Goal: Task Accomplishment & Management: Use online tool/utility

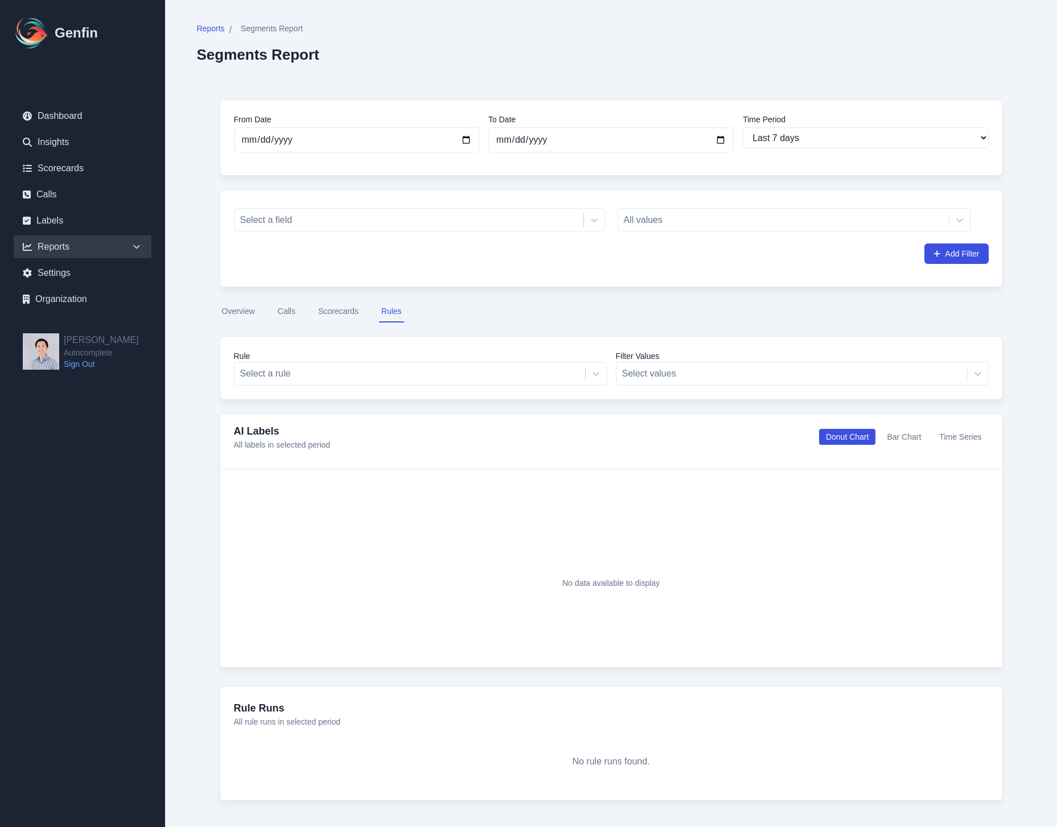
click at [97, 246] on div "Reports" at bounding box center [83, 247] width 138 height 23
click at [73, 370] on link "Segments" at bounding box center [89, 371] width 124 height 14
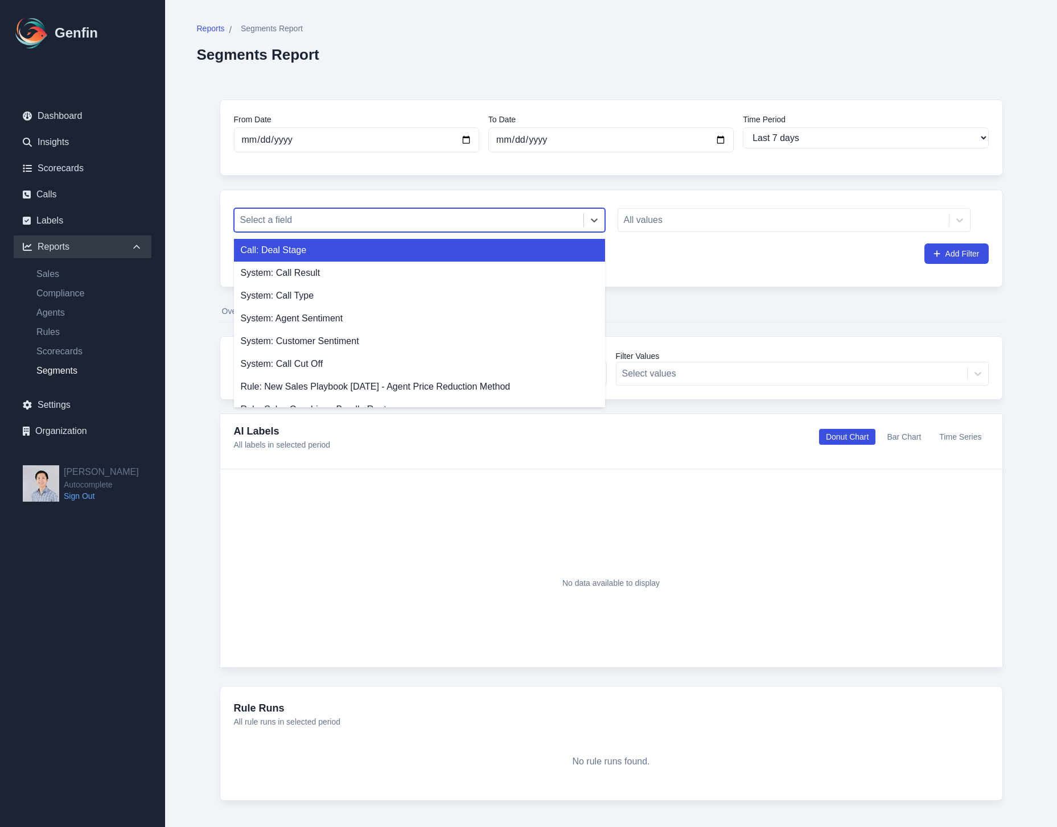
click at [452, 223] on div at bounding box center [408, 220] width 337 height 16
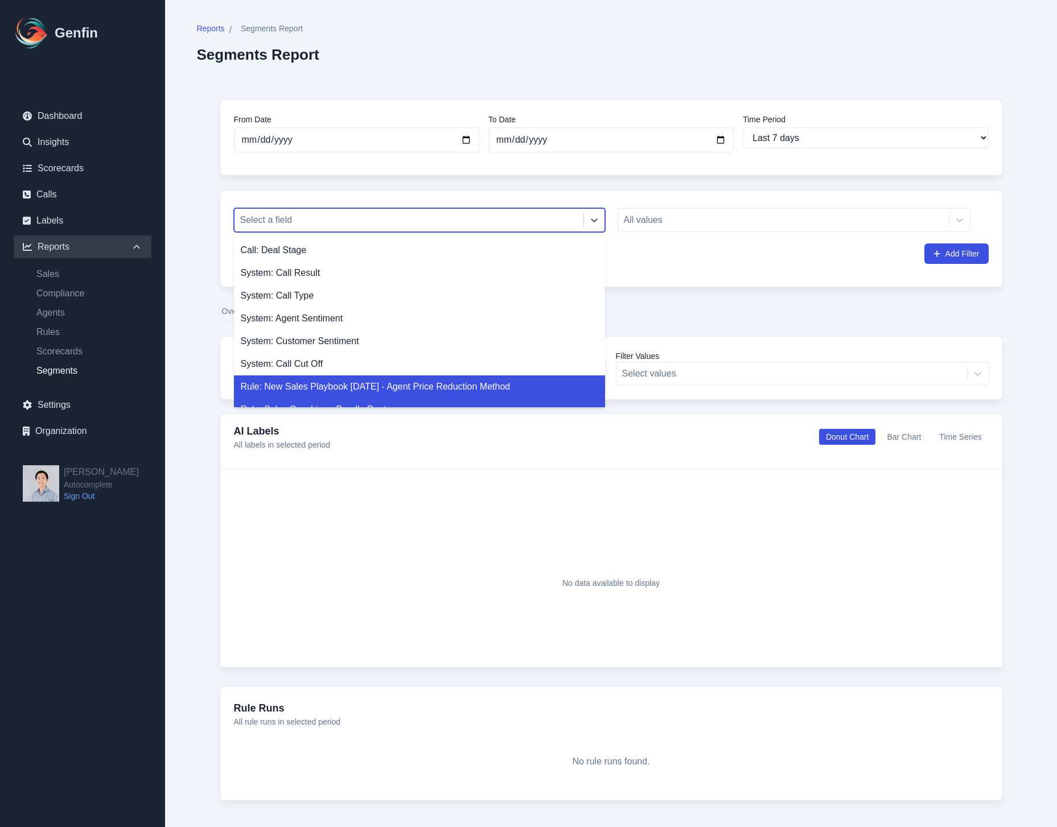
scroll to position [61, 0]
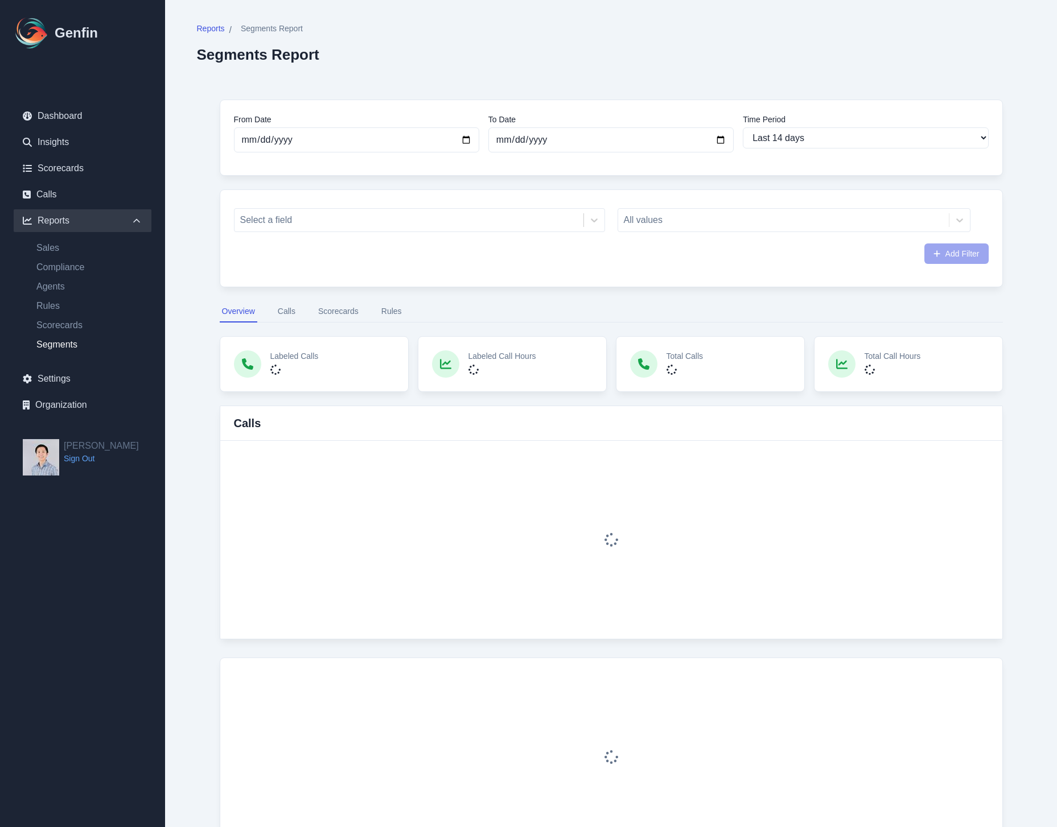
select select "14"
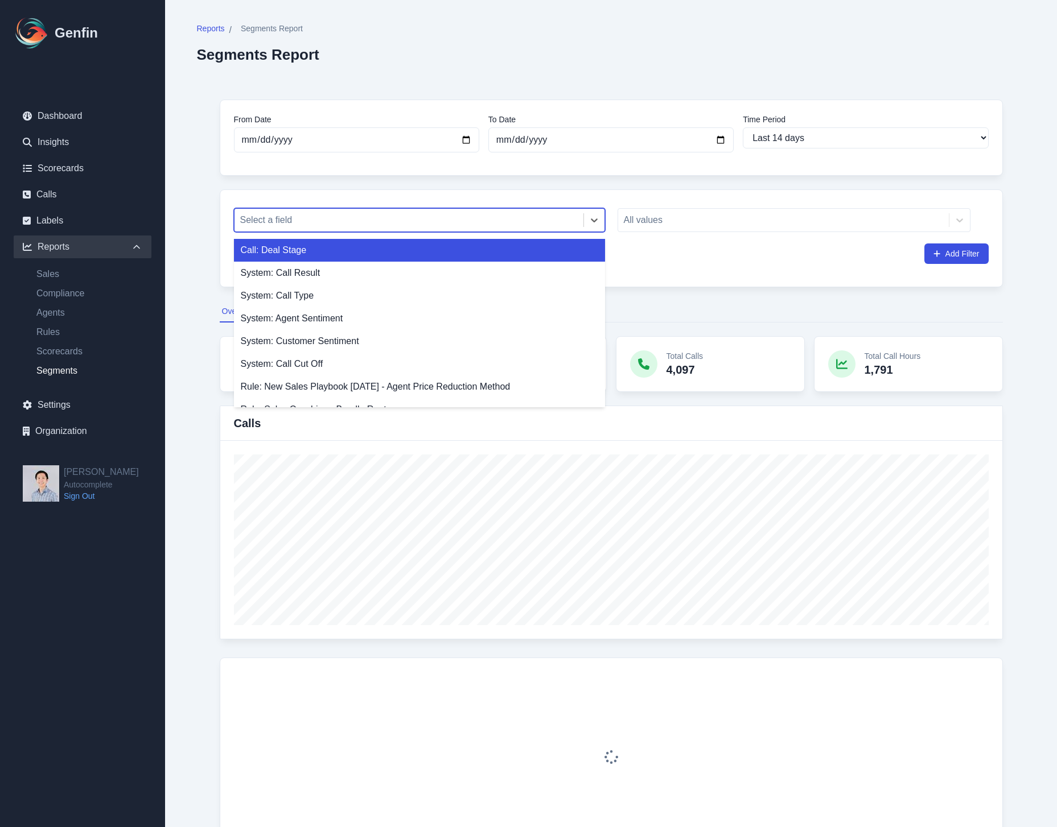
click at [362, 220] on div at bounding box center [408, 220] width 337 height 16
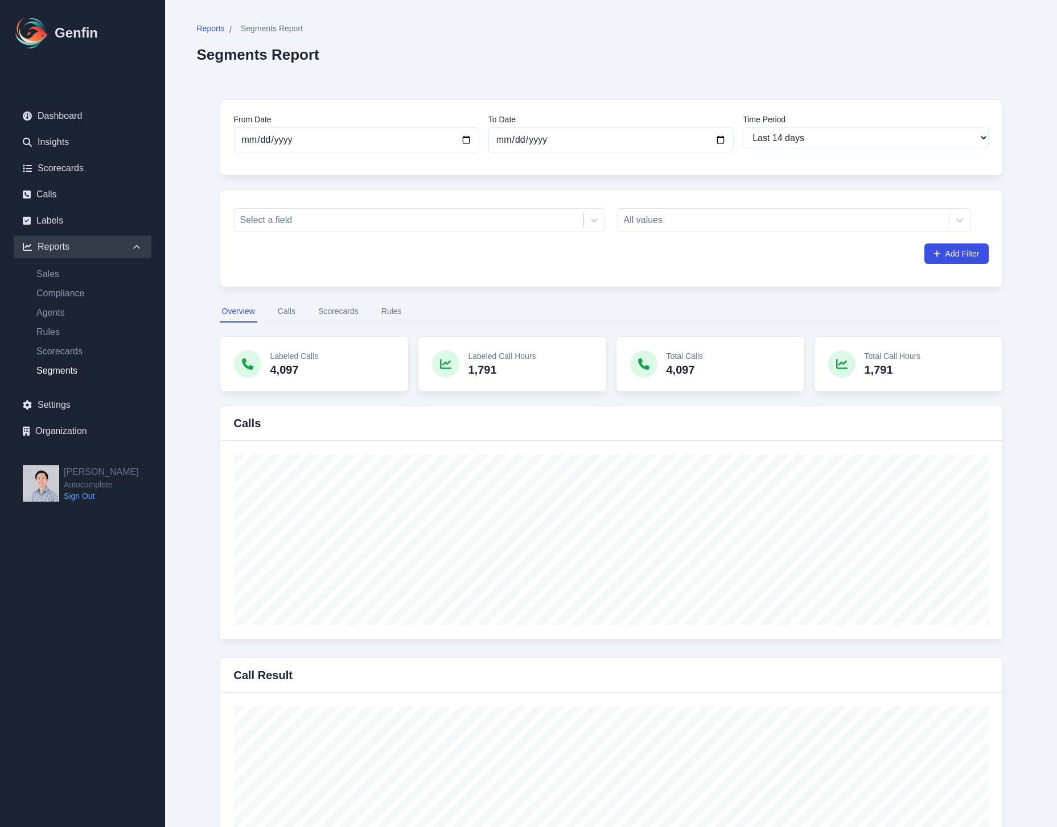
click at [390, 314] on button "Rules" at bounding box center [391, 312] width 25 height 22
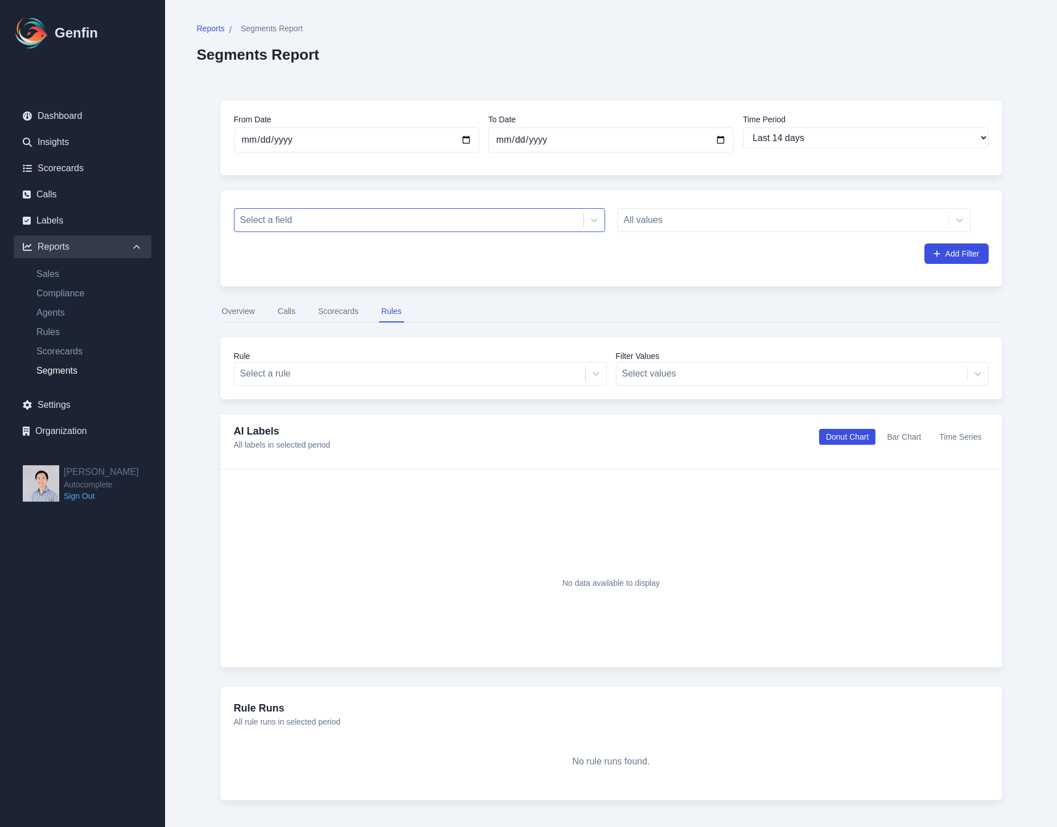
click at [403, 224] on div at bounding box center [408, 220] width 337 height 16
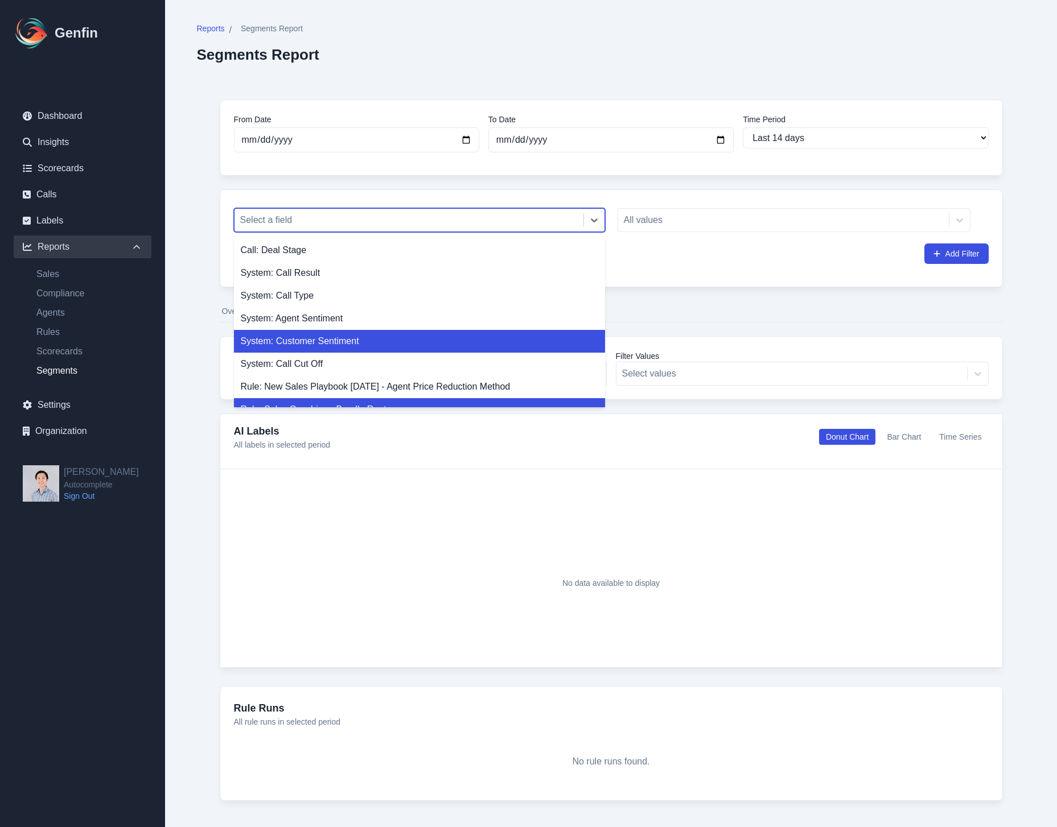
scroll to position [61, 0]
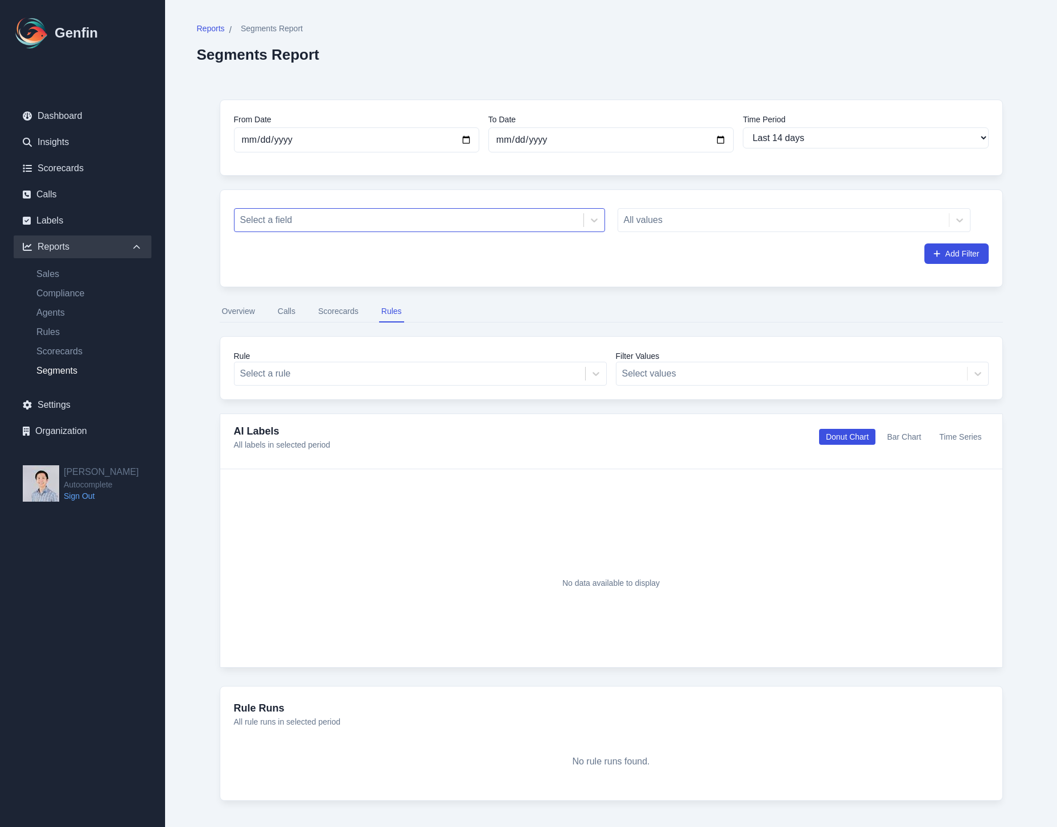
drag, startPoint x: 290, startPoint y: 262, endPoint x: 283, endPoint y: 216, distance: 46.5
click at [290, 259] on div "Add Filter" at bounding box center [611, 254] width 754 height 20
click at [283, 216] on div at bounding box center [408, 220] width 337 height 16
click at [345, 328] on div "From Date 2025-07-30 To Date 2025-08-13 Time Period Last 7 days Last 14 days La…" at bounding box center [611, 450] width 828 height 747
click at [331, 317] on button "Scorecards" at bounding box center [338, 312] width 45 height 22
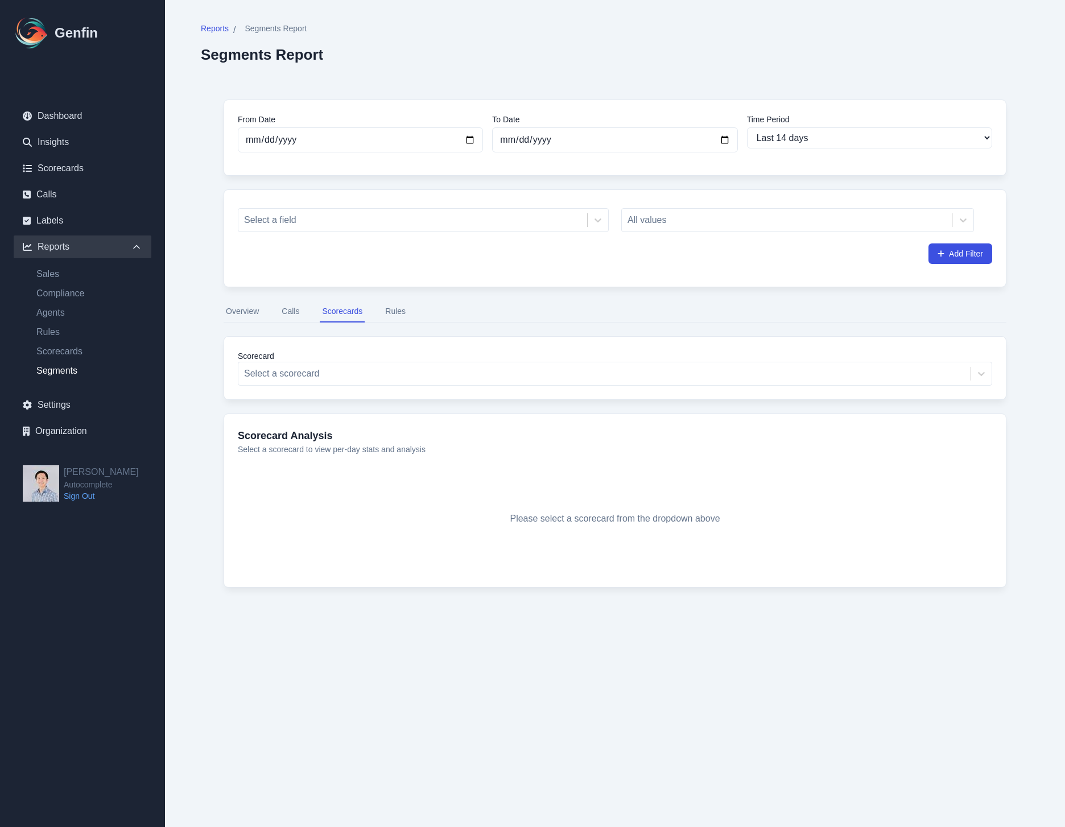
click at [271, 314] on nav "Overview Calls Scorecards Rules" at bounding box center [615, 312] width 783 height 22
click at [282, 313] on button "Calls" at bounding box center [290, 312] width 22 height 22
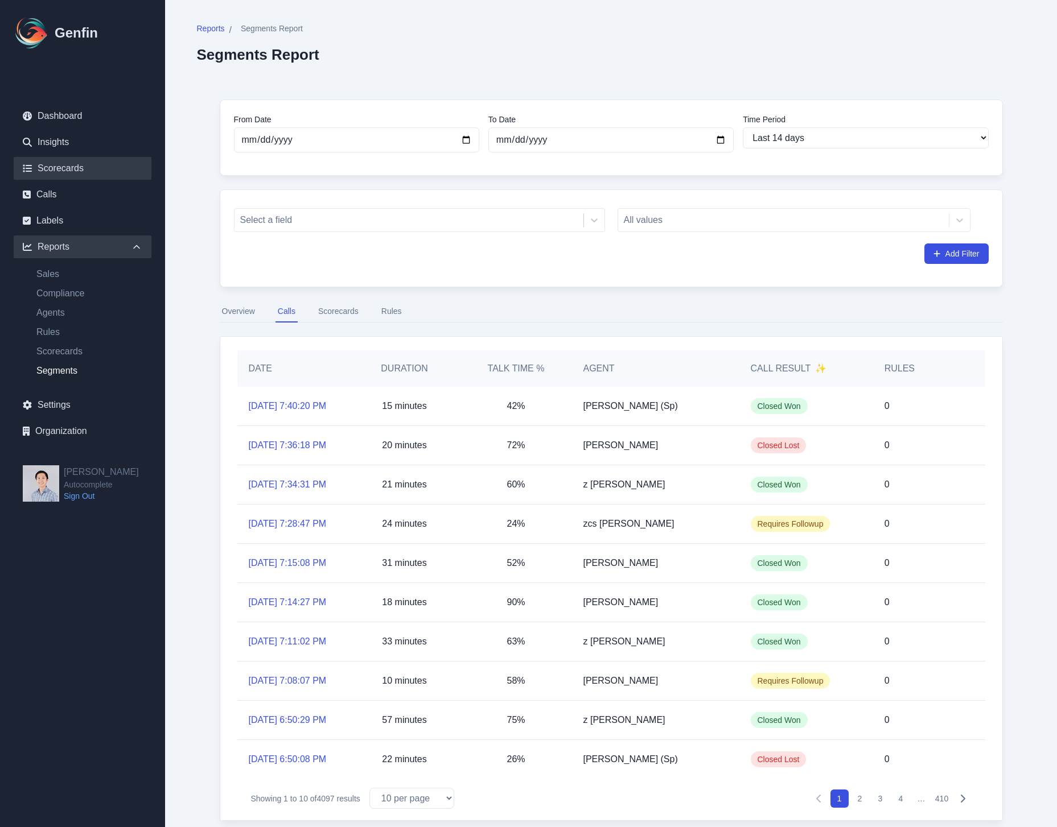
click at [63, 164] on link "Scorecards" at bounding box center [83, 168] width 138 height 23
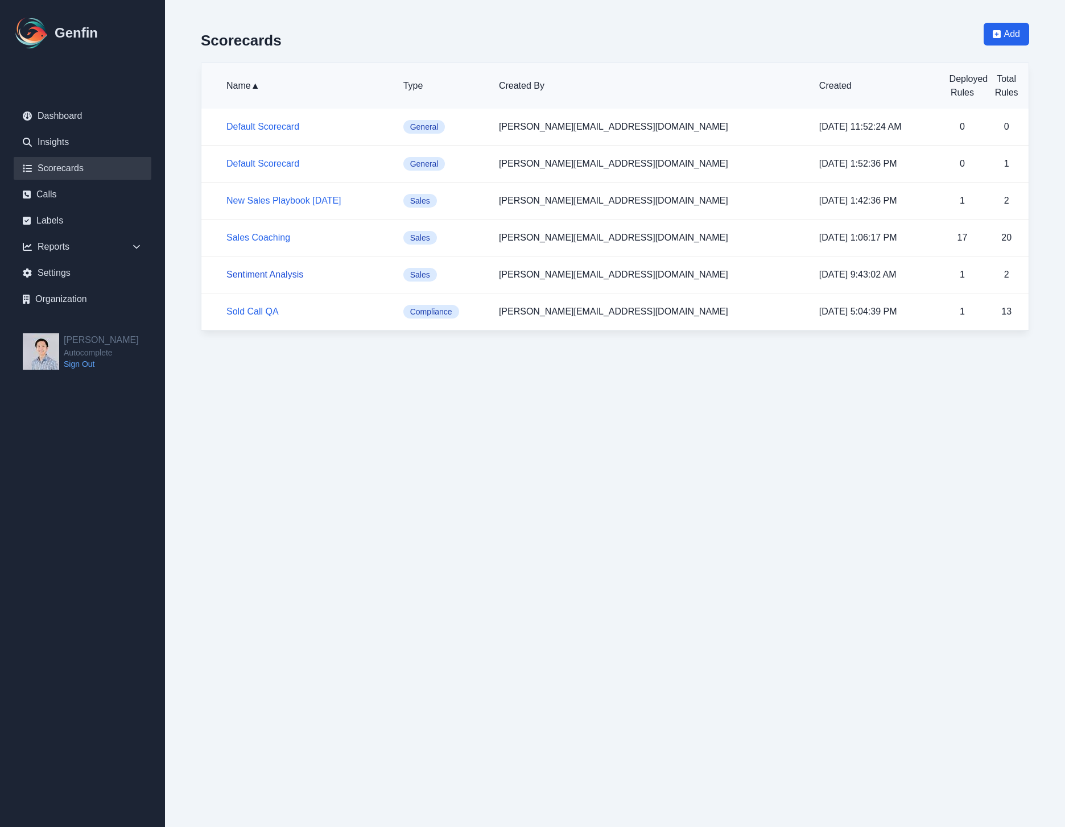
click at [268, 278] on link "Sentiment Analysis" at bounding box center [264, 275] width 77 height 10
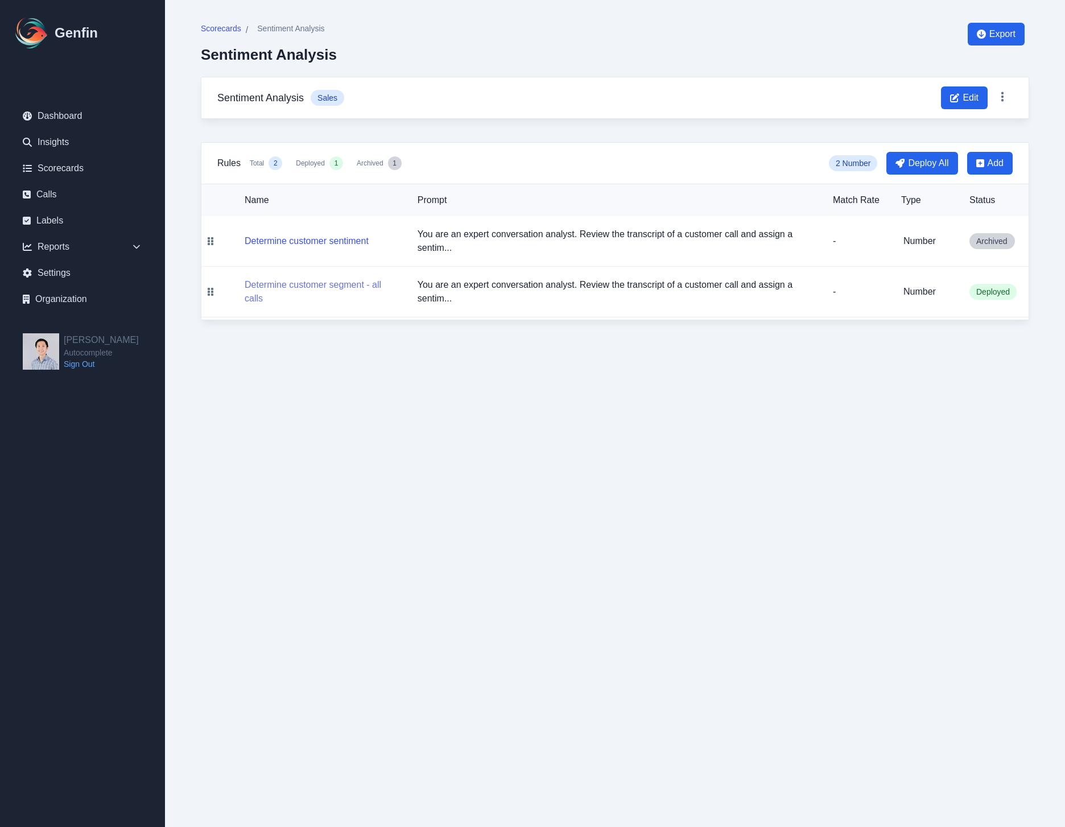
click at [330, 285] on button "Determine customer segment - all calls" at bounding box center [322, 291] width 155 height 27
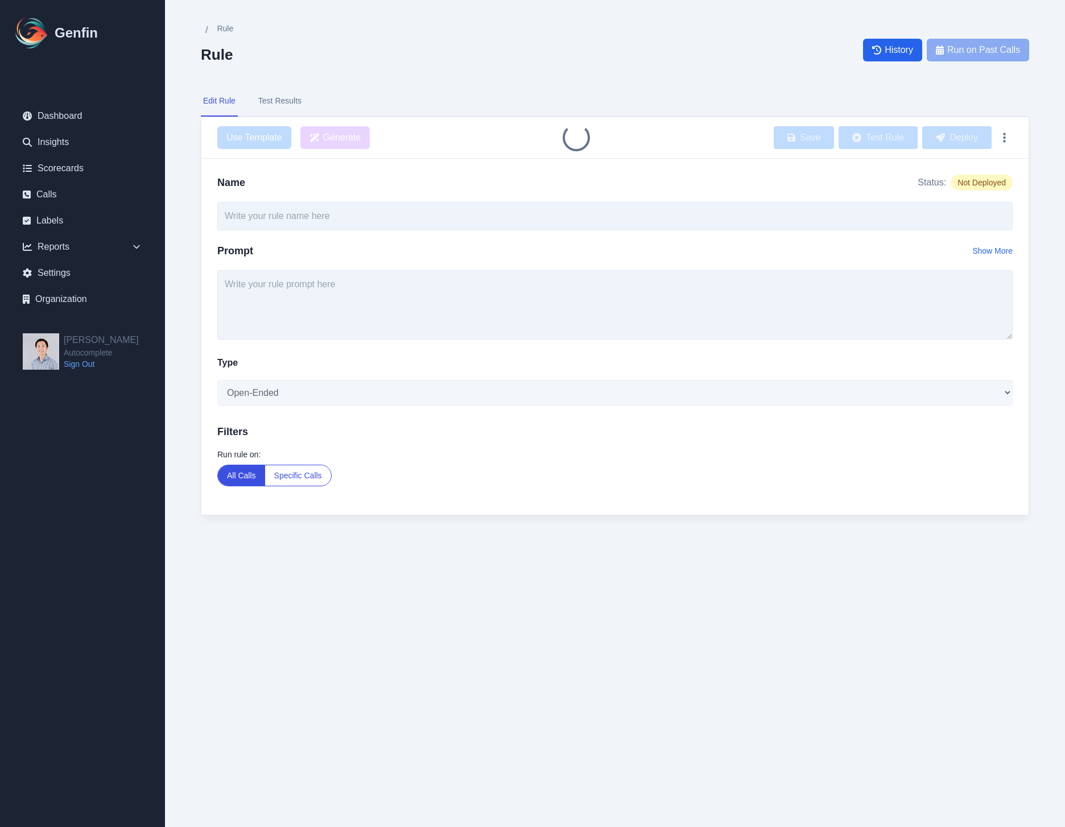
type input "Determine customer segment - all calls"
type textarea "You are an expert conversation analyst. Review the transcript of a customer cal…"
select select "Number"
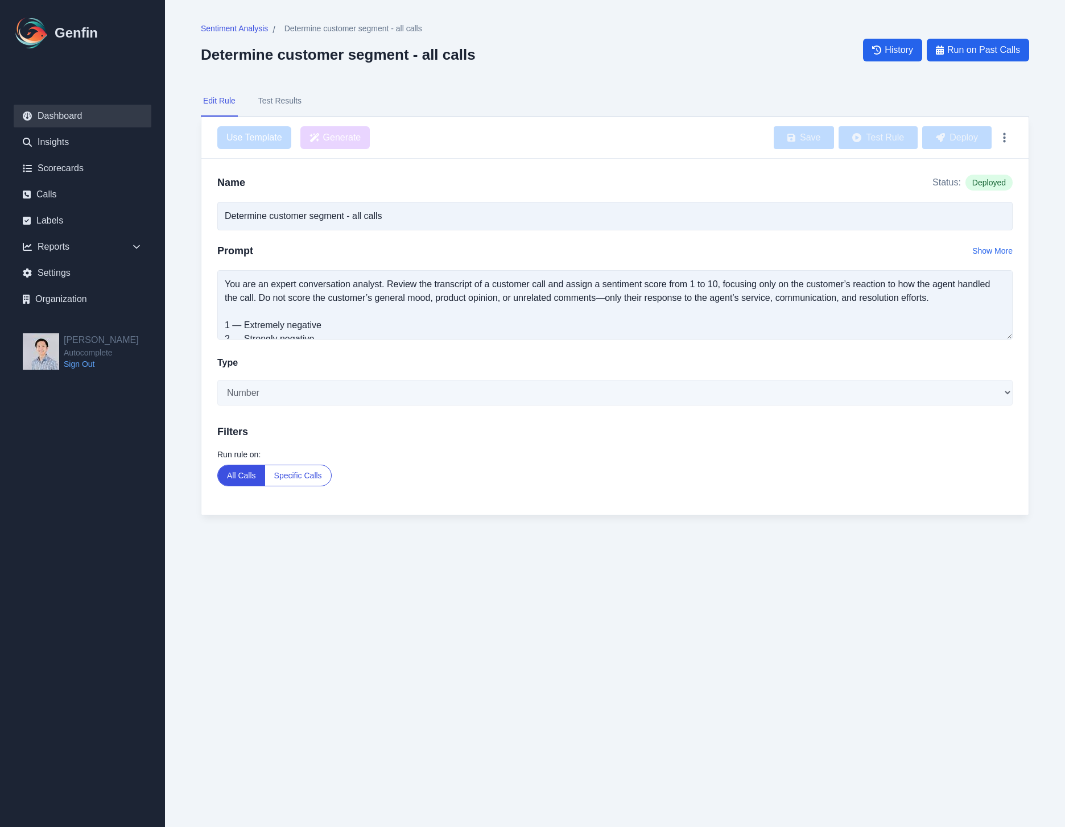
click at [89, 124] on link "Dashboard" at bounding box center [83, 116] width 138 height 23
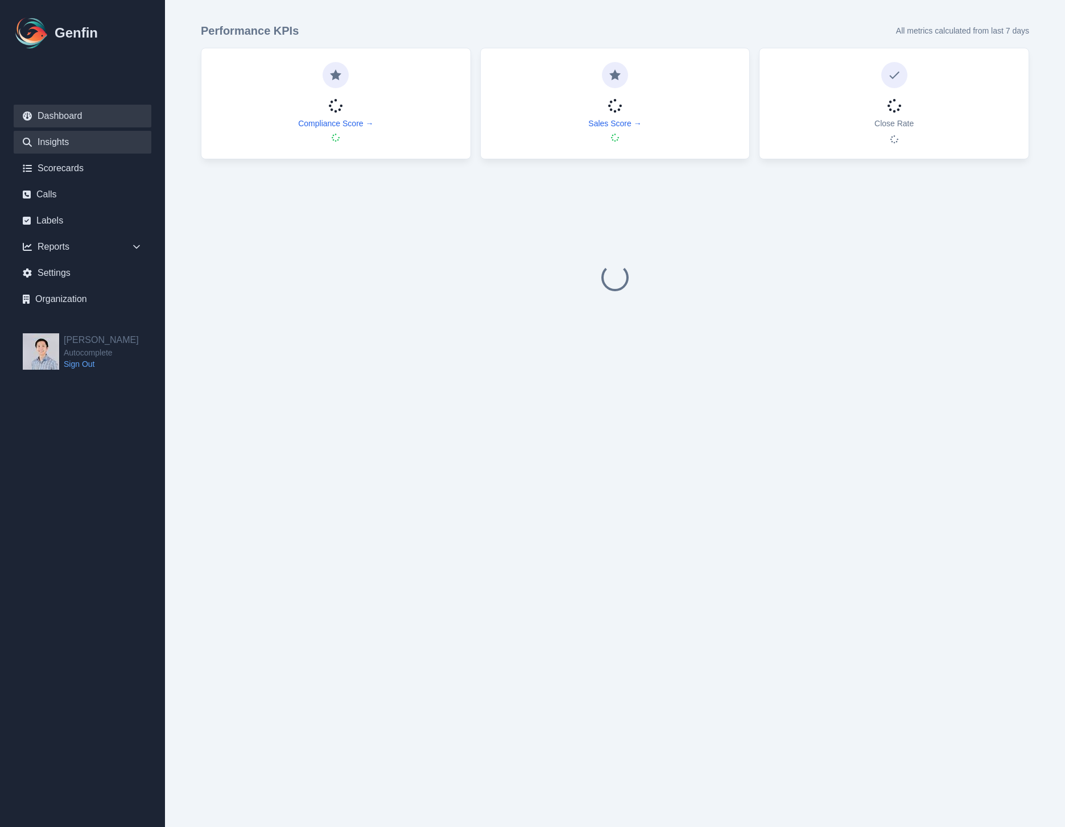
click at [102, 147] on link "Insights" at bounding box center [83, 142] width 138 height 23
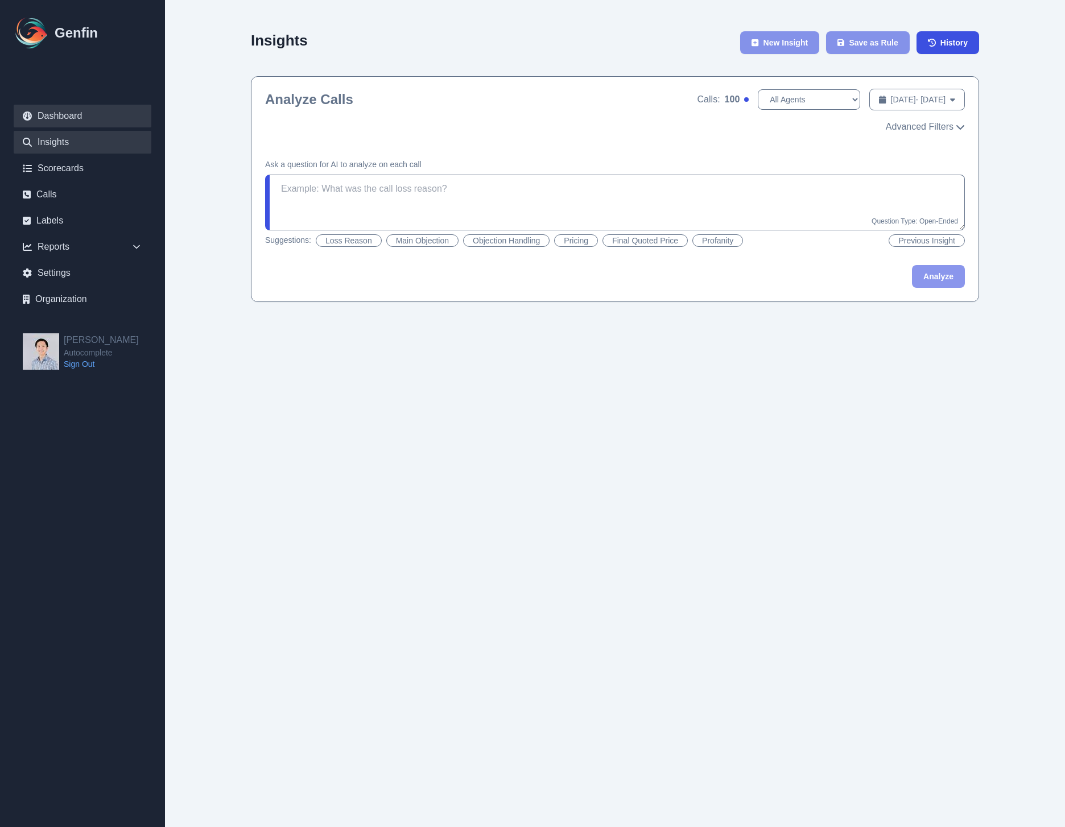
click at [60, 118] on link "Dashboard" at bounding box center [83, 116] width 138 height 23
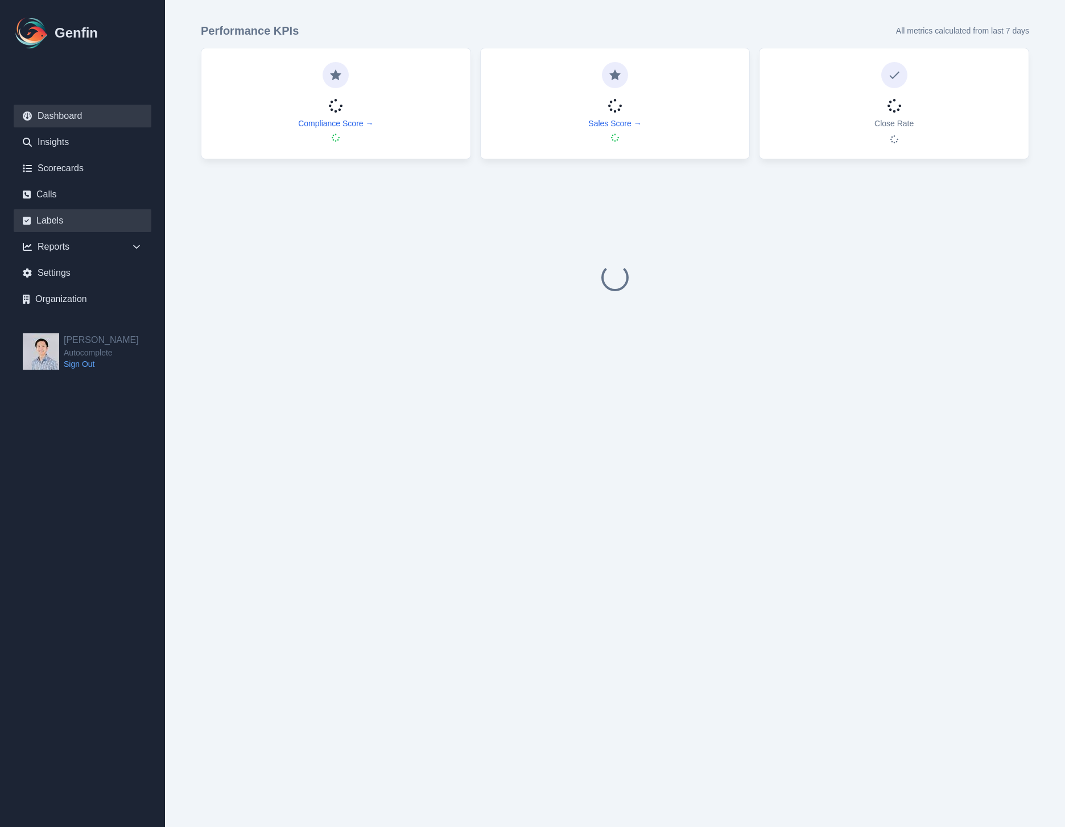
click at [76, 220] on link "Labels" at bounding box center [83, 220] width 138 height 23
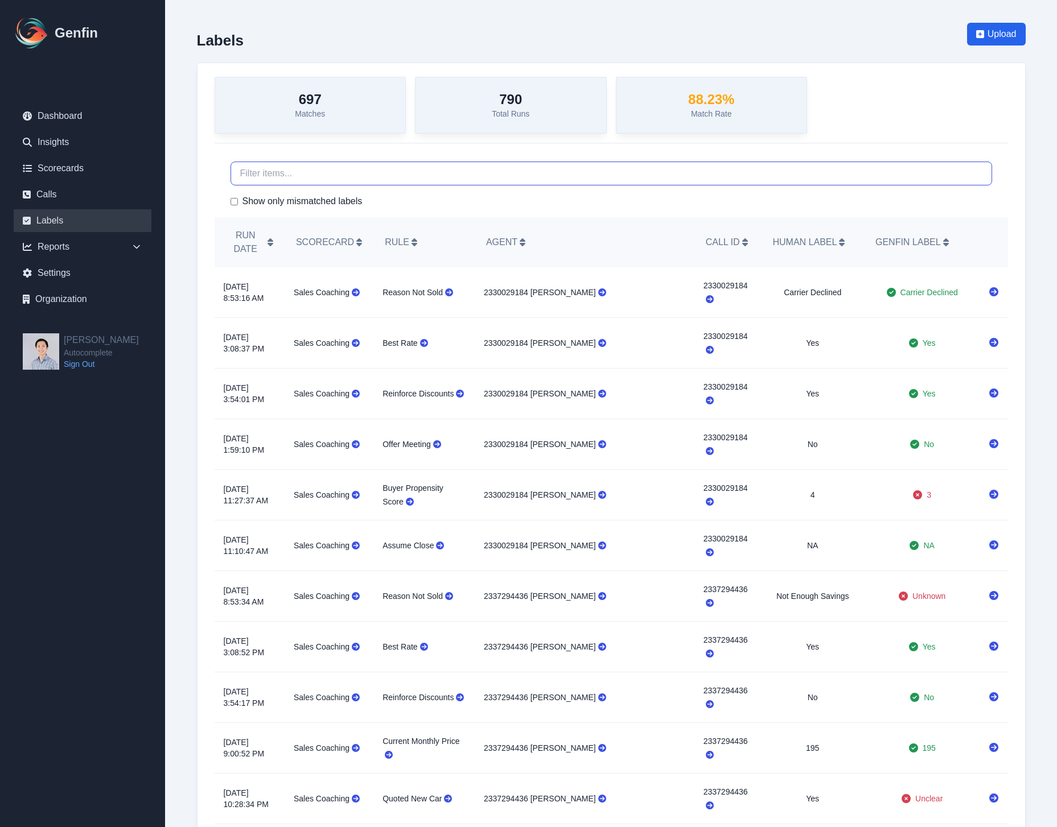
click at [307, 177] on input "text" at bounding box center [610, 174] width 761 height 24
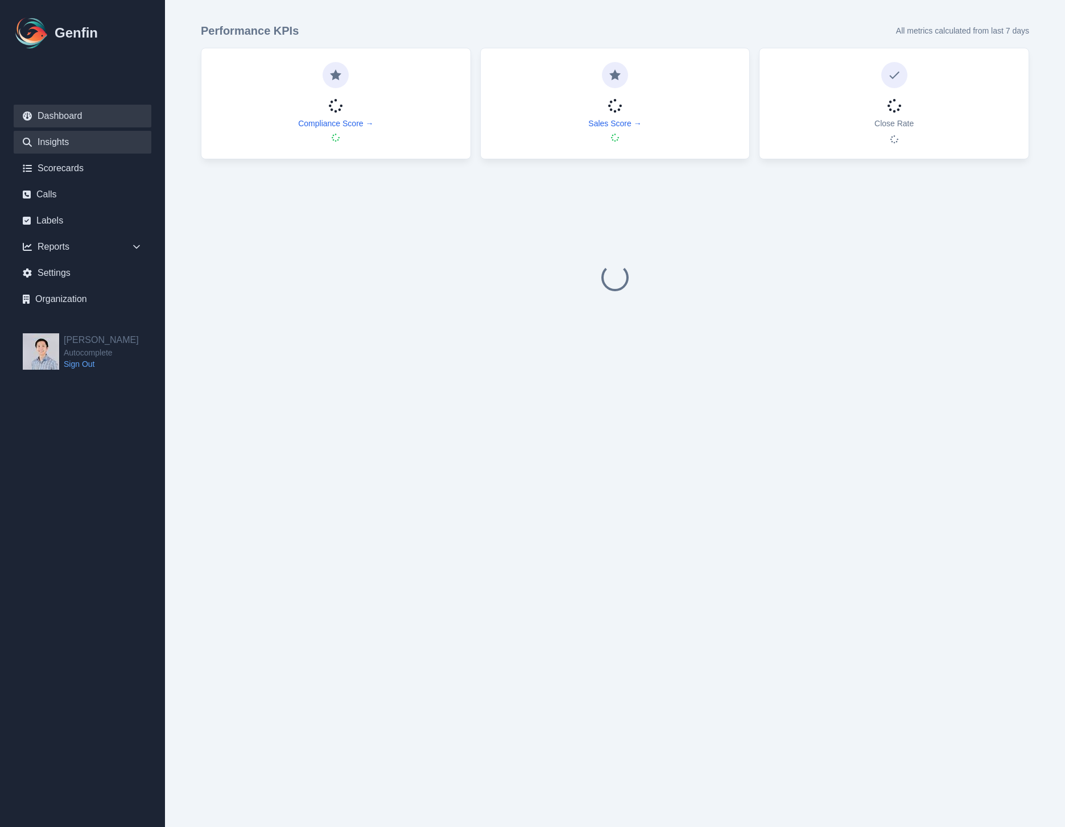
click at [74, 142] on link "Insights" at bounding box center [83, 142] width 138 height 23
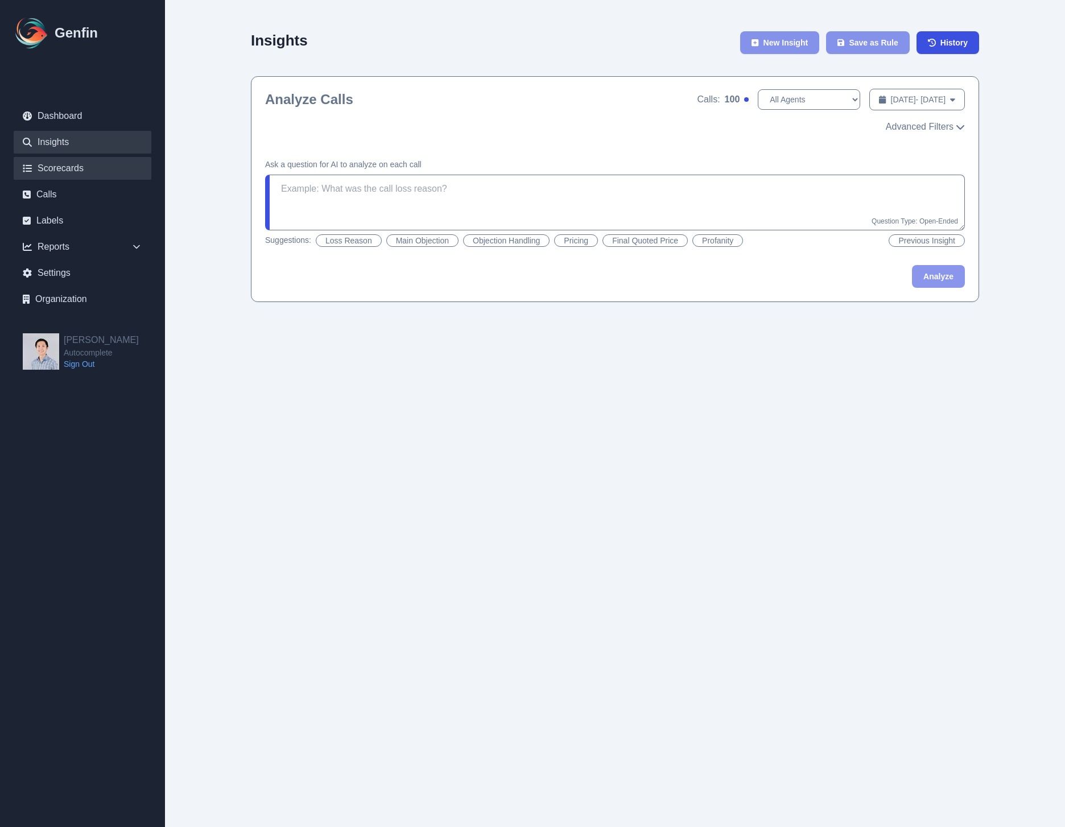
click at [74, 159] on link "Scorecards" at bounding box center [83, 168] width 138 height 23
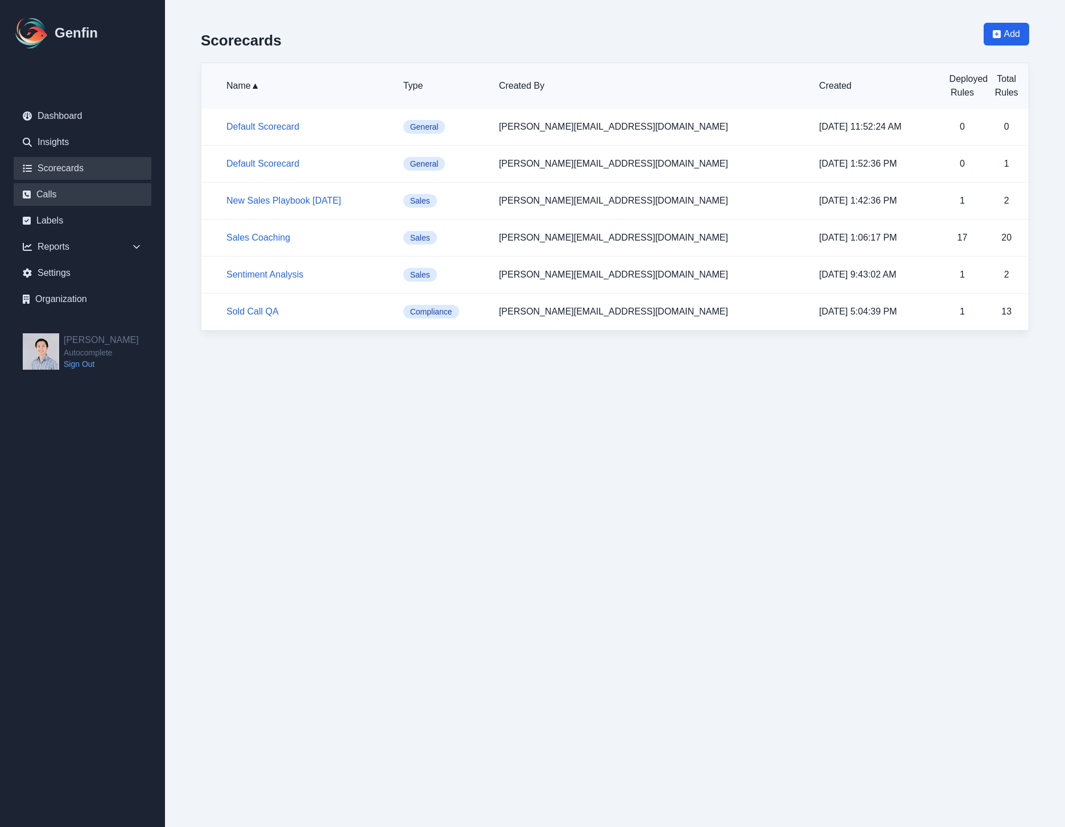
click at [81, 198] on link "Calls" at bounding box center [83, 194] width 138 height 23
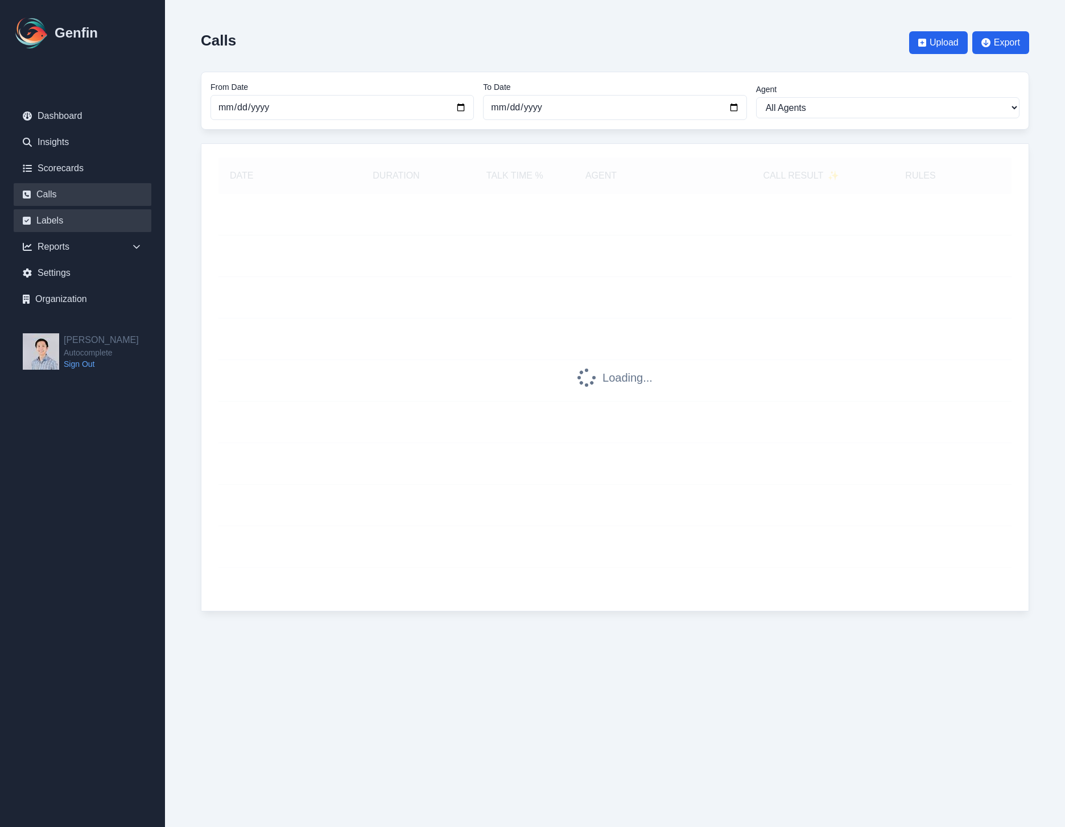
click at [77, 221] on link "Labels" at bounding box center [83, 220] width 138 height 23
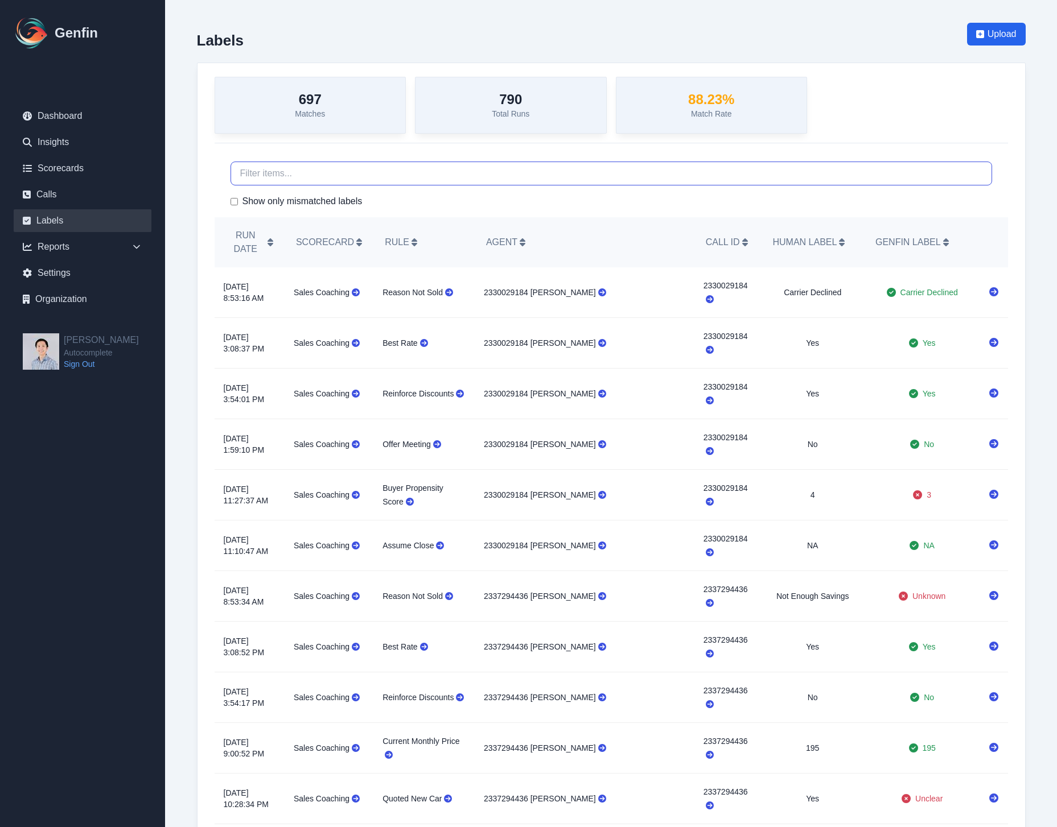
click at [290, 174] on input "text" at bounding box center [610, 174] width 761 height 24
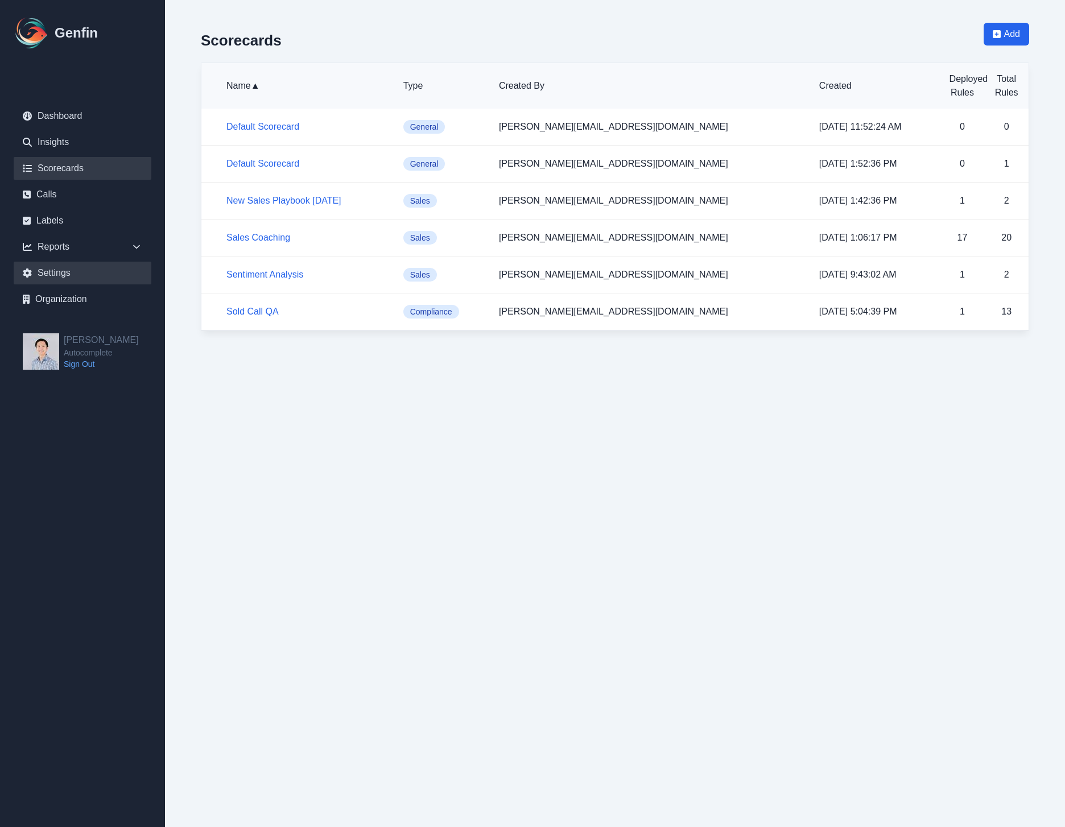
click at [59, 275] on link "Settings" at bounding box center [83, 273] width 138 height 23
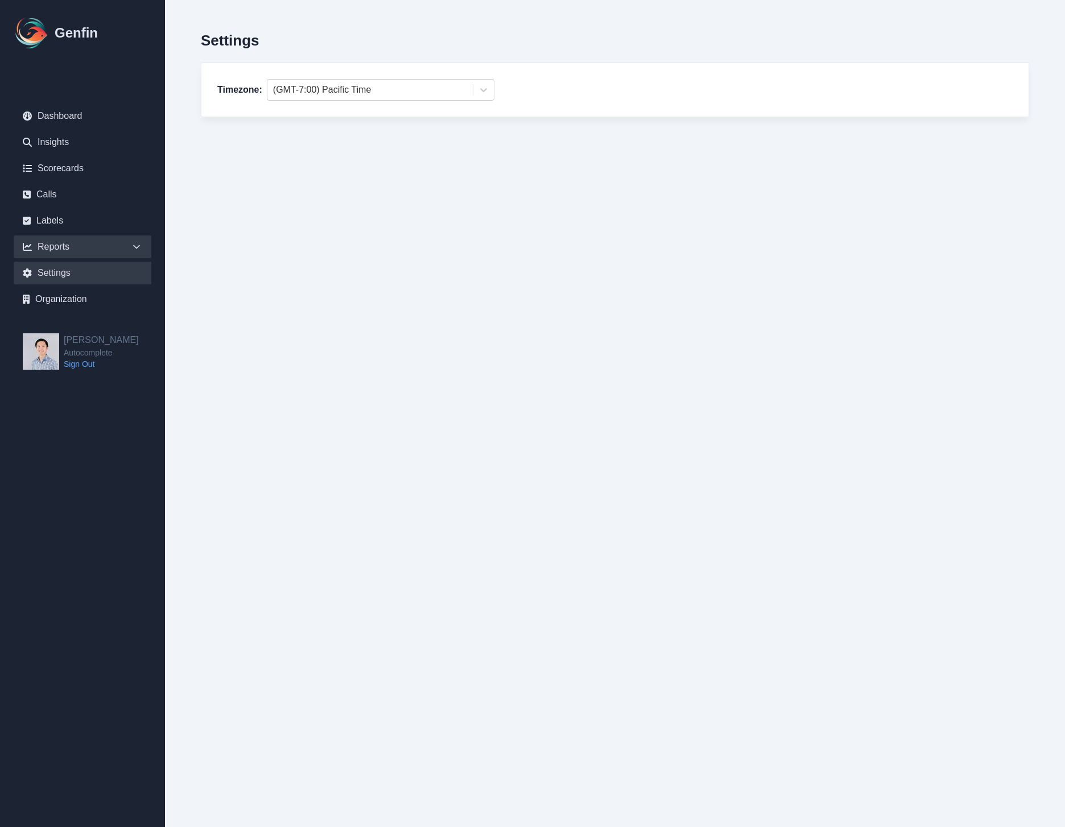
click at [52, 245] on div "Reports" at bounding box center [83, 247] width 138 height 23
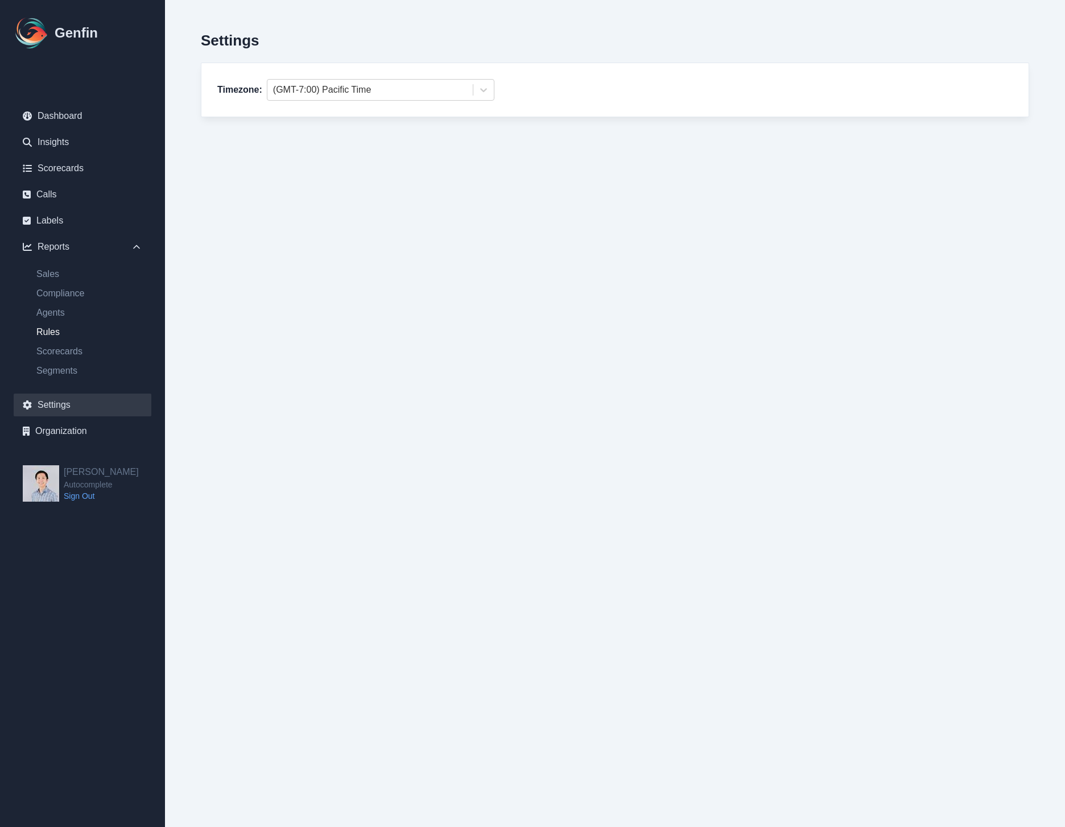
click at [53, 333] on link "Rules" at bounding box center [89, 332] width 124 height 14
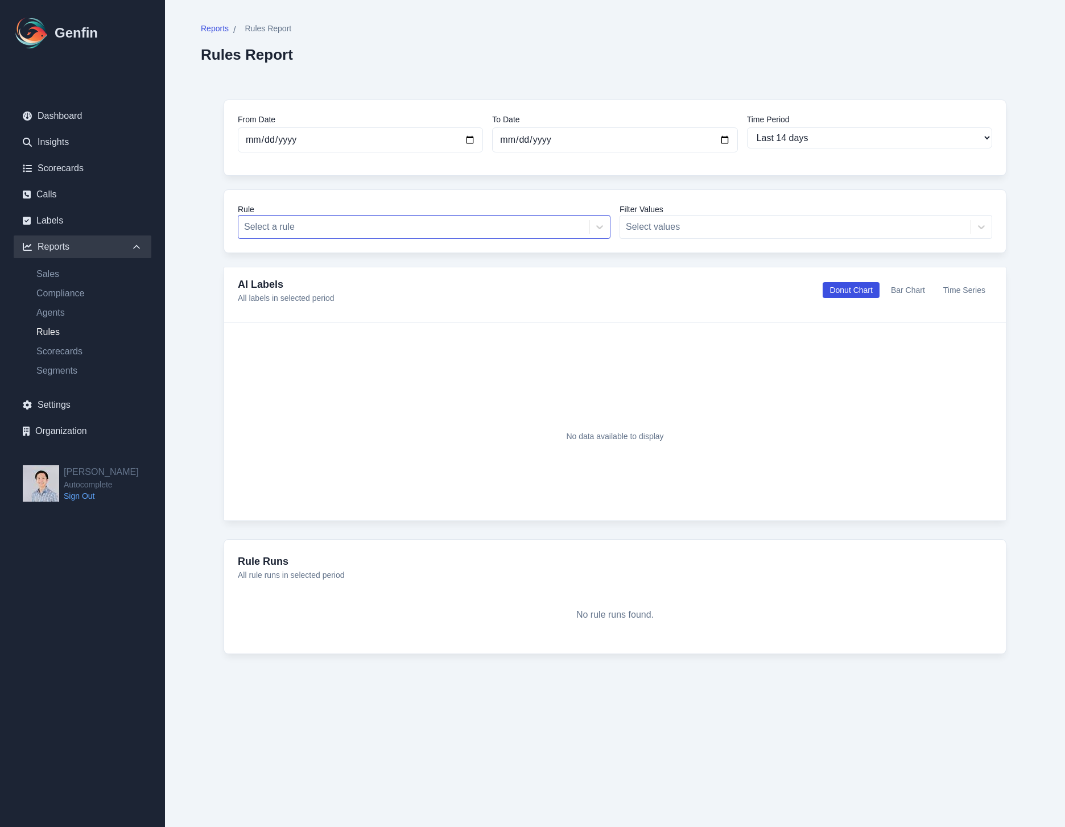
click at [355, 234] on div at bounding box center [413, 227] width 339 height 16
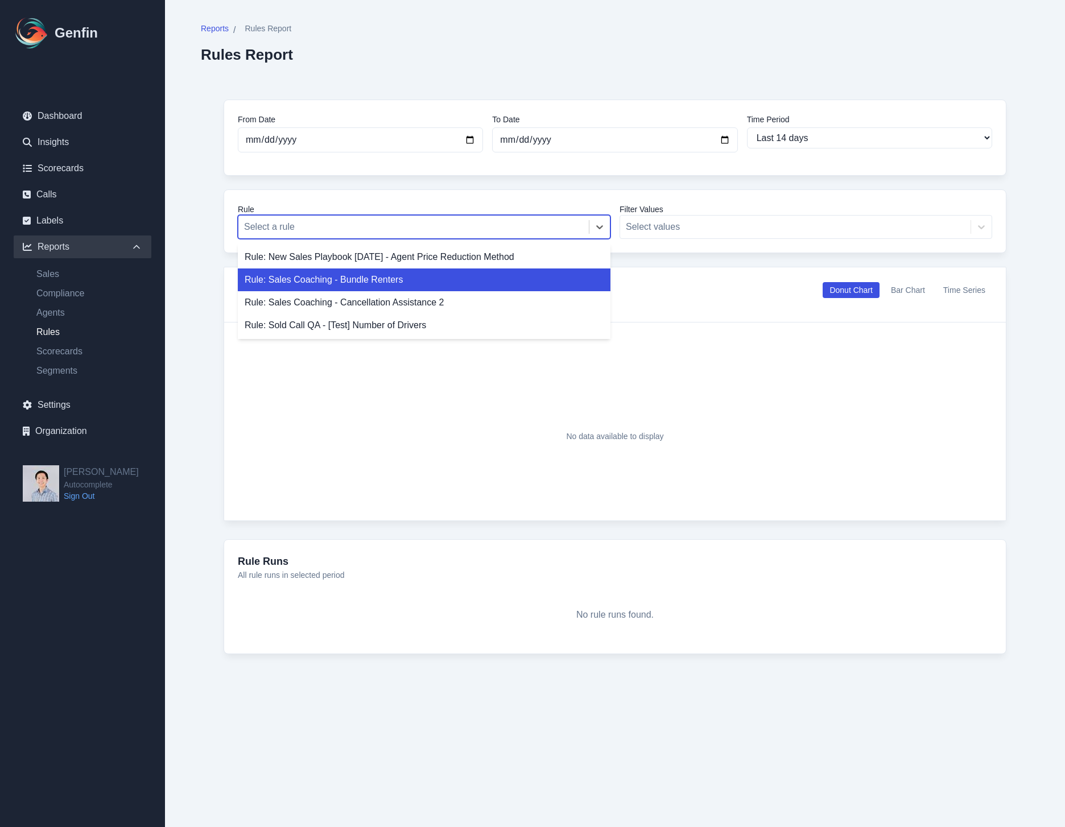
click at [717, 266] on div "From Date 2025-07-30 To Date 2025-08-13 Time Period Last 7 days Last 14 days La…" at bounding box center [615, 377] width 828 height 600
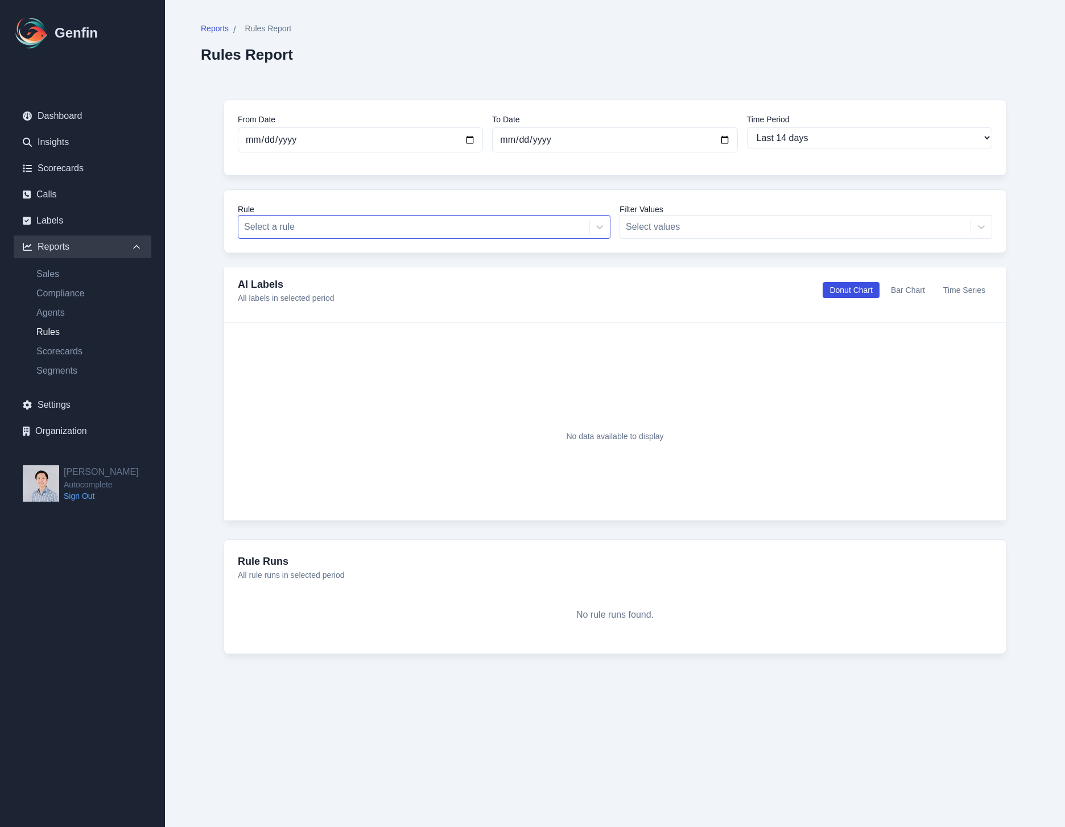
click at [545, 224] on div at bounding box center [413, 227] width 339 height 16
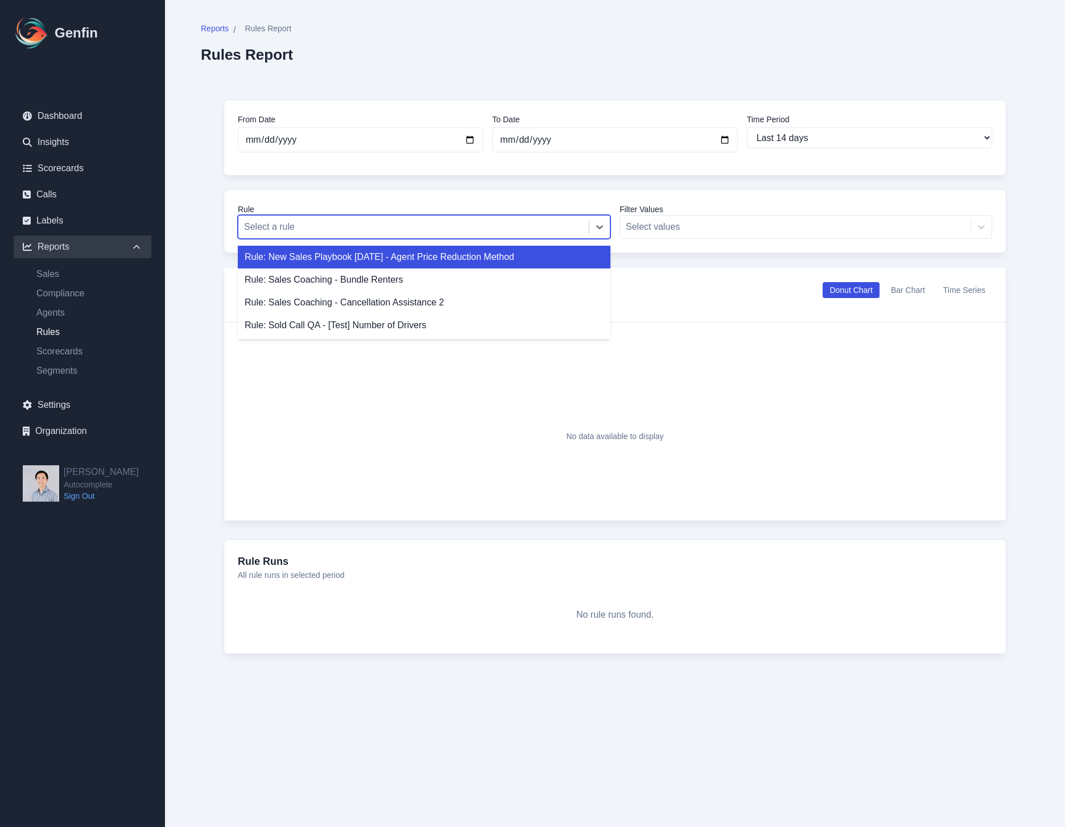
click at [699, 290] on div "AI Labels All labels in selected period Donut Chart Bar Chart Time Series" at bounding box center [615, 290] width 754 height 27
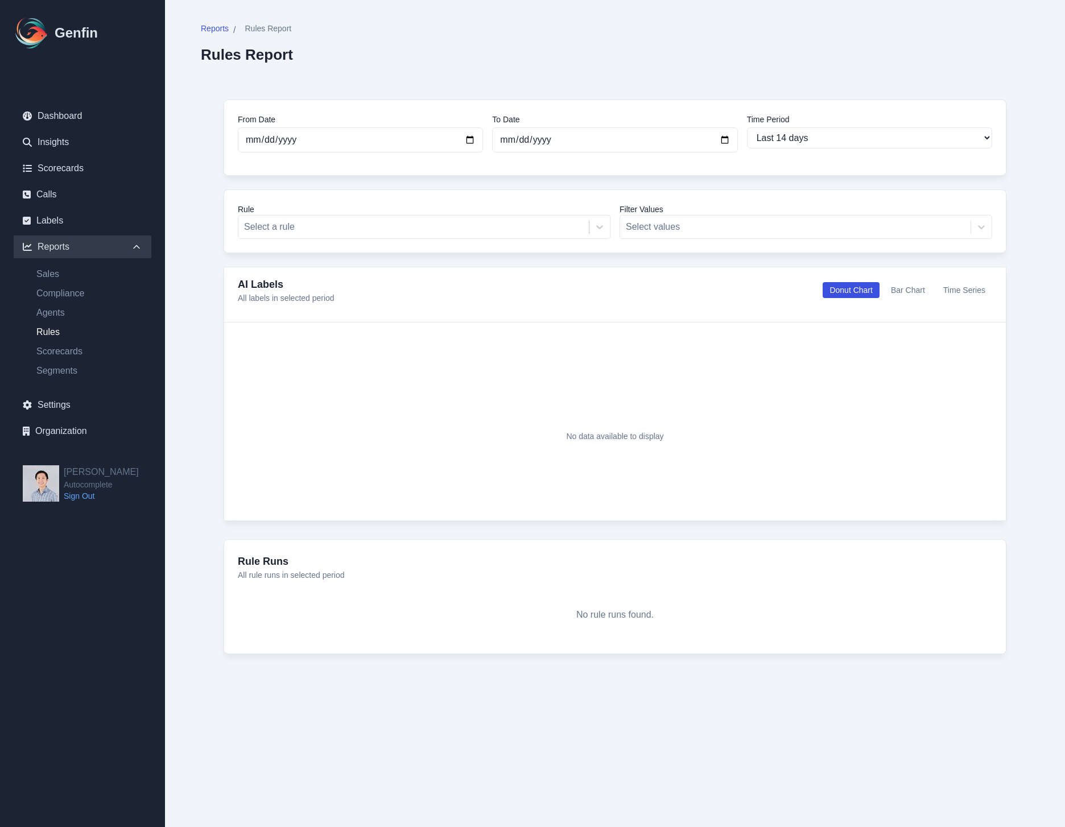
click at [716, 126] on div "To Date 2025-08-13" at bounding box center [614, 133] width 245 height 39
click at [770, 138] on select "Last 7 days Last 14 days Last 30 days Last 90 days Last 180 days Last 365 days …" at bounding box center [869, 137] width 245 height 21
select select "7"
type input "2025-08-06"
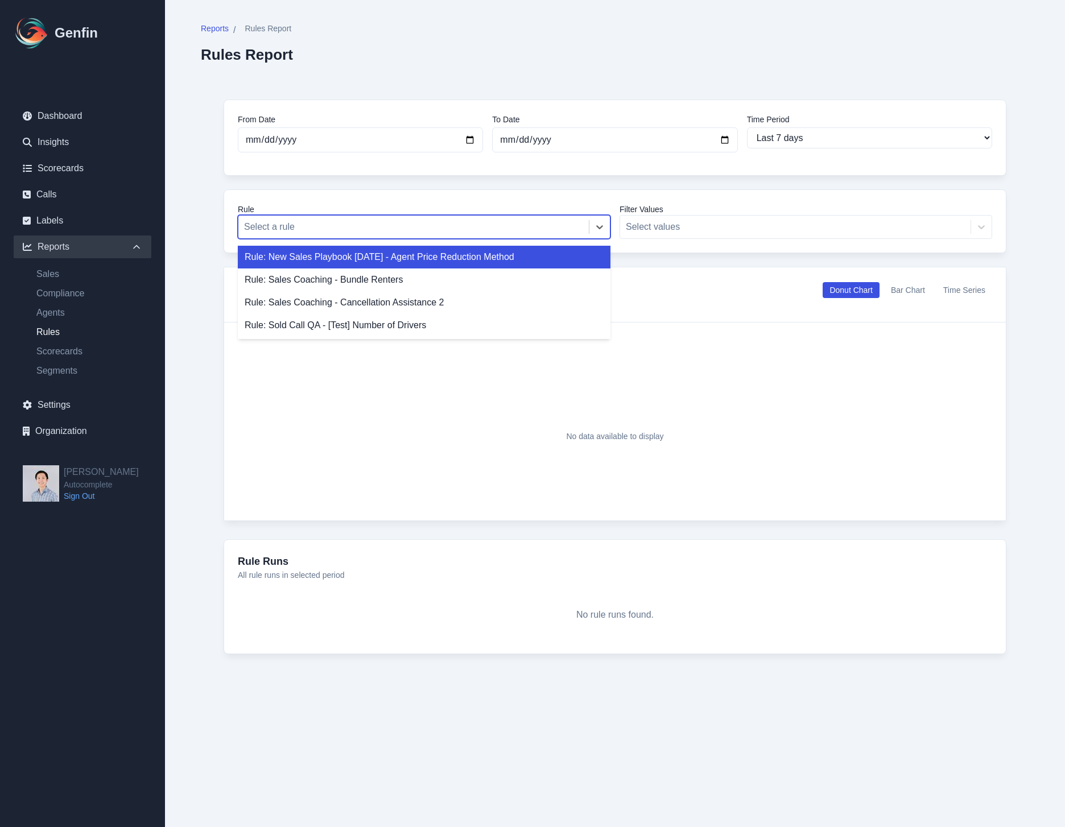
click at [551, 227] on div at bounding box center [413, 227] width 339 height 16
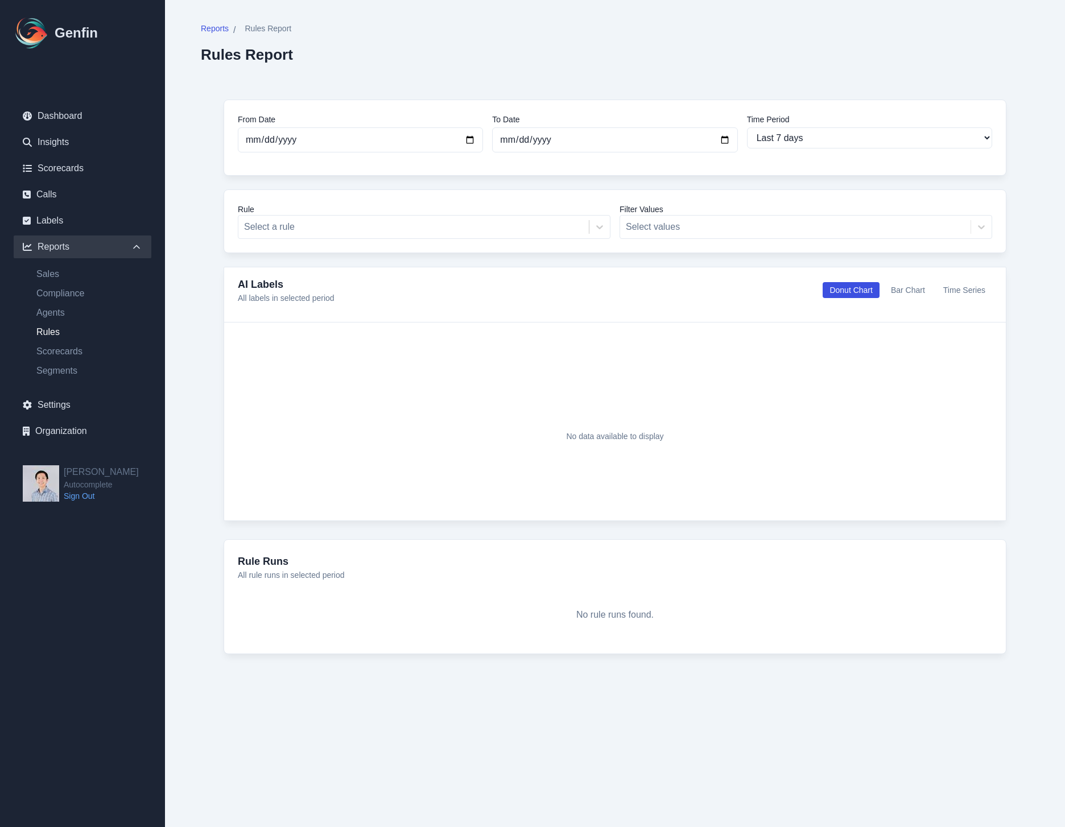
drag, startPoint x: 623, startPoint y: 184, endPoint x: 992, endPoint y: 321, distance: 393.7
click at [628, 184] on div "From Date 2025-08-06 To Date 2025-08-13 Time Period Last 7 days Last 14 days La…" at bounding box center [615, 377] width 828 height 600
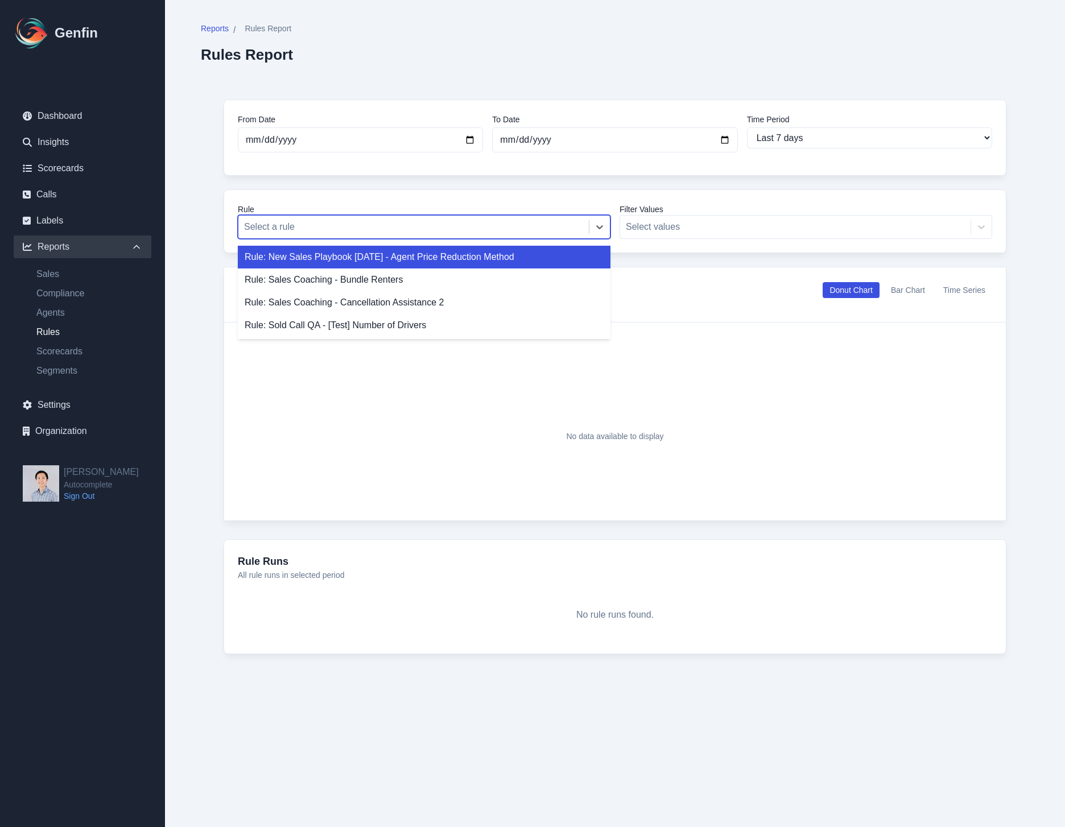
click at [339, 225] on div at bounding box center [413, 227] width 339 height 16
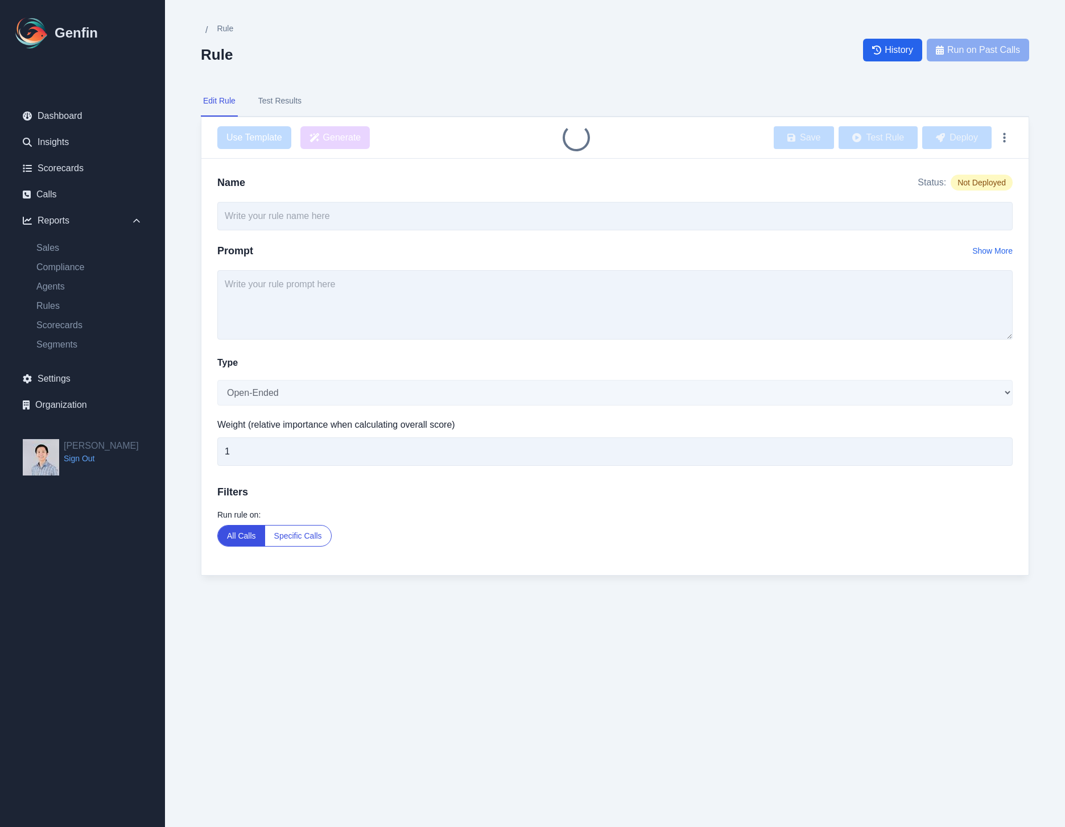
type input "Determine customer segment - all calls"
select select "Number"
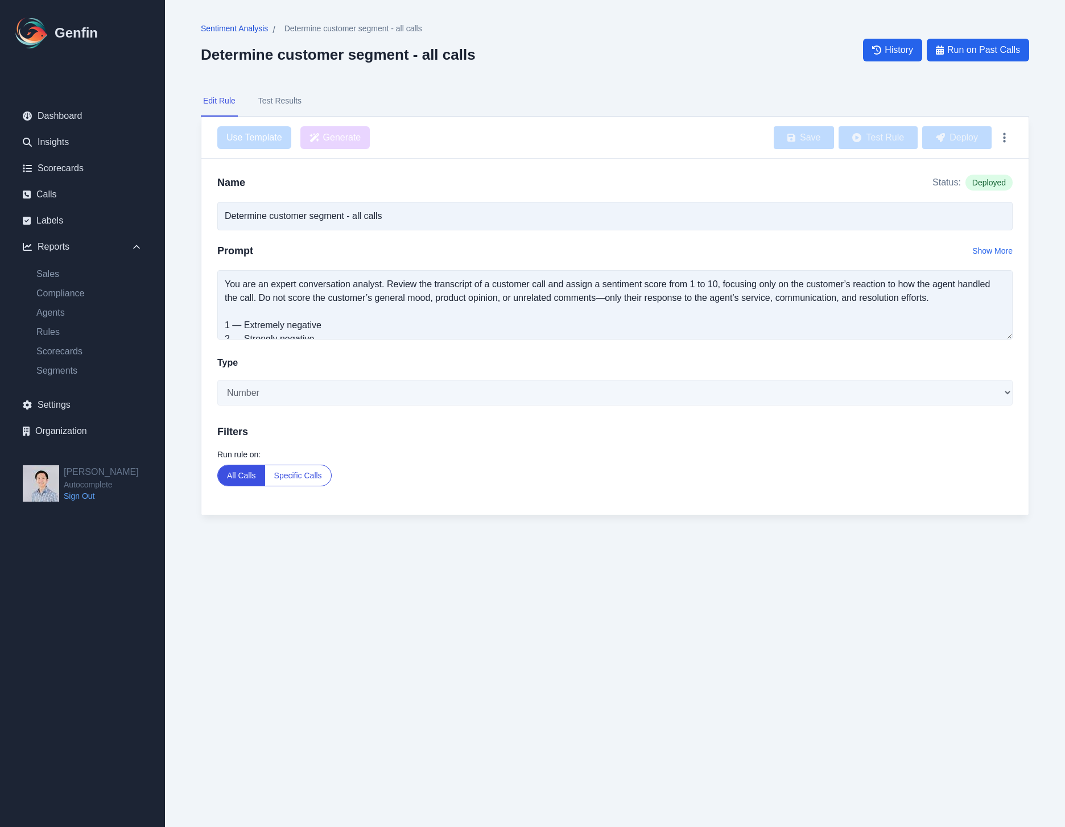
click at [240, 31] on span "Sentiment Analysis" at bounding box center [234, 28] width 67 height 11
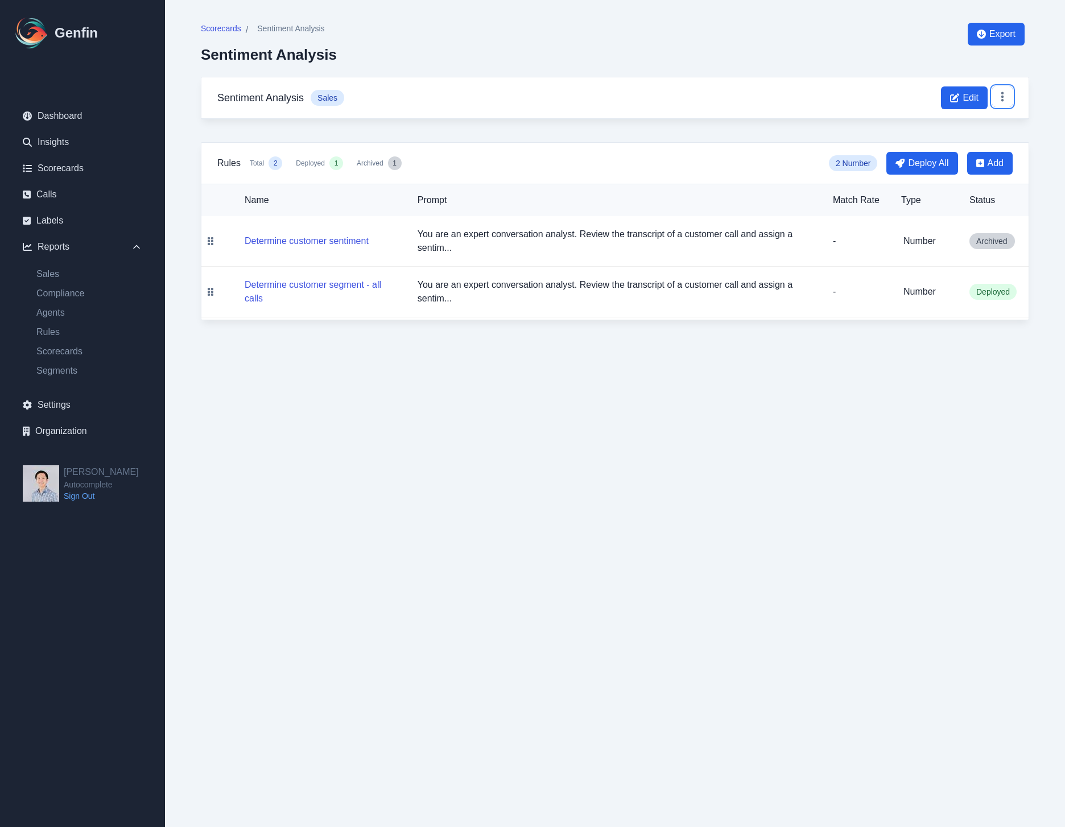
click at [1000, 104] on button at bounding box center [1002, 96] width 20 height 20
